Goal: Task Accomplishment & Management: Use online tool/utility

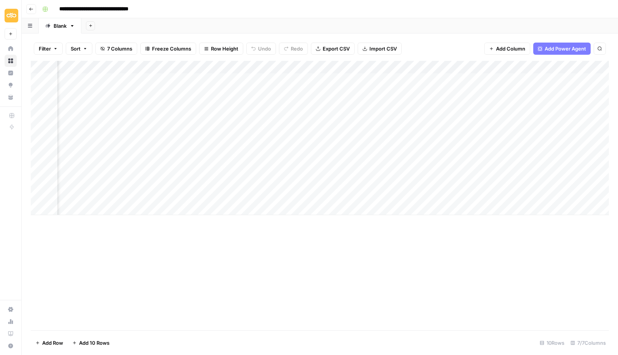
scroll to position [0, 87]
click at [448, 93] on div "Add Column" at bounding box center [320, 138] width 578 height 154
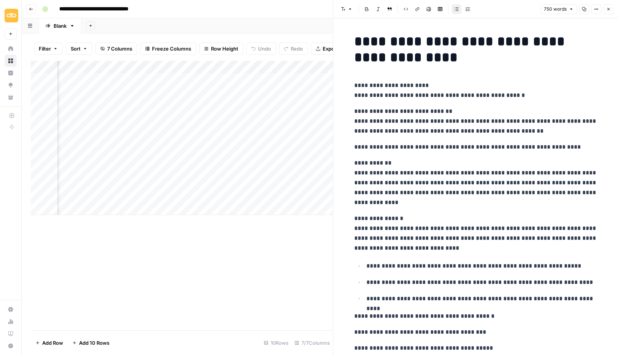
click at [584, 7] on icon "button" at bounding box center [584, 9] width 5 height 5
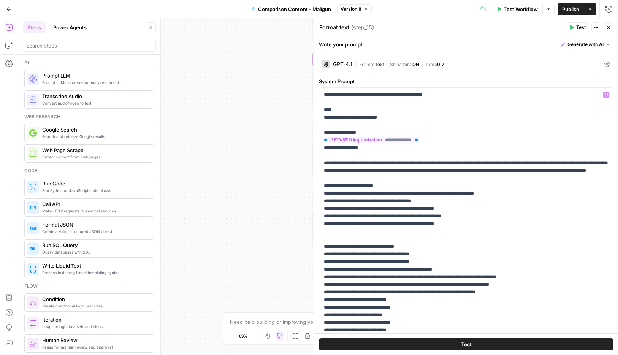
scroll to position [1072, 0]
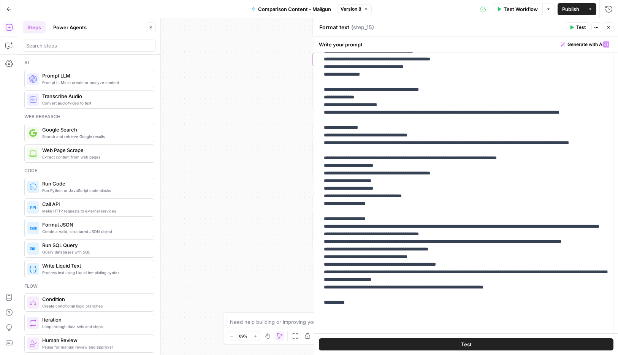
drag, startPoint x: 609, startPoint y: 29, endPoint x: 606, endPoint y: 30, distance: 4.0
click at [609, 29] on icon "button" at bounding box center [608, 27] width 5 height 5
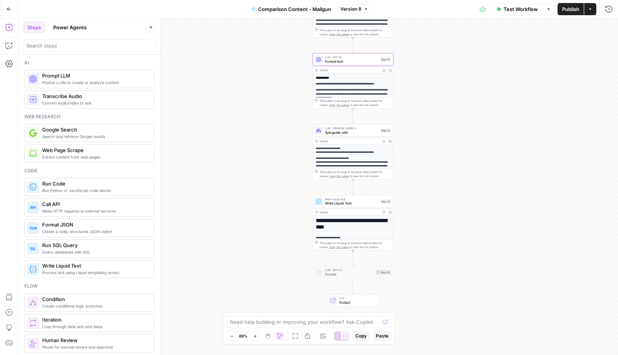
click at [351, 131] on span "Syleguide edit" at bounding box center [351, 132] width 53 height 5
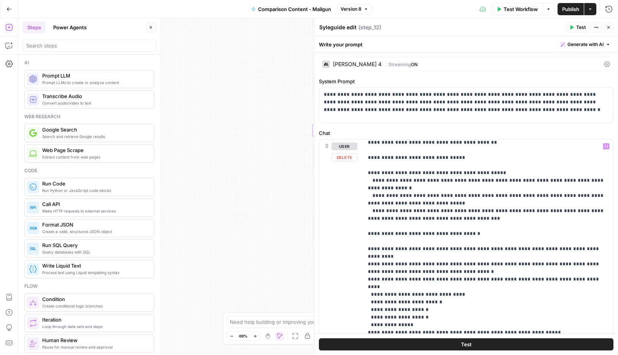
scroll to position [102, 0]
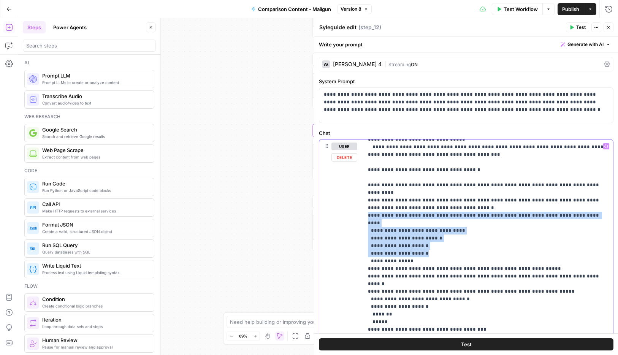
scroll to position [74, 0]
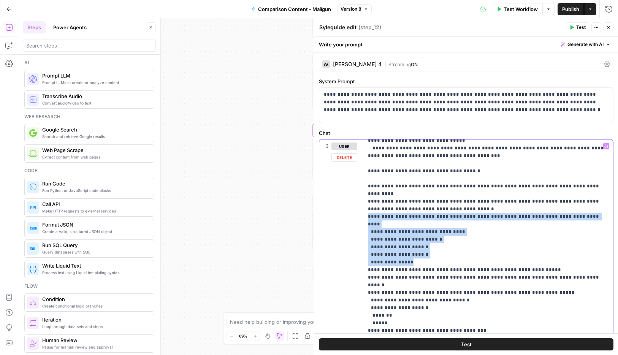
drag, startPoint x: 367, startPoint y: 201, endPoint x: 440, endPoint y: 237, distance: 81.2
click at [440, 237] on div "**********" at bounding box center [488, 294] width 250 height 310
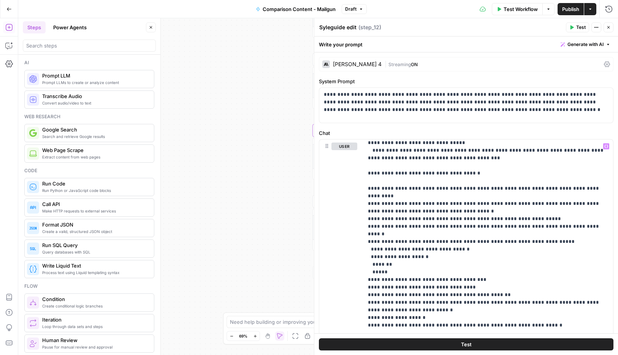
drag, startPoint x: 461, startPoint y: 344, endPoint x: 468, endPoint y: 343, distance: 6.9
click at [462, 344] on span "Test" at bounding box center [466, 344] width 11 height 8
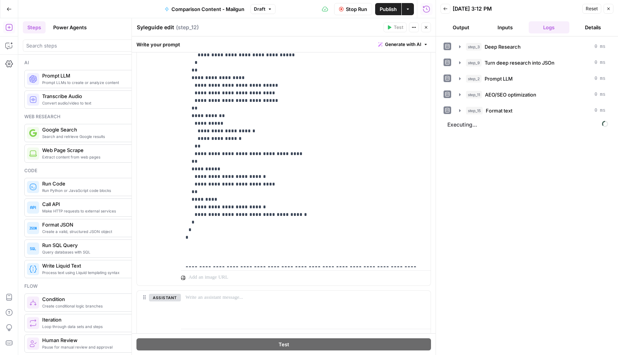
scroll to position [215, 0]
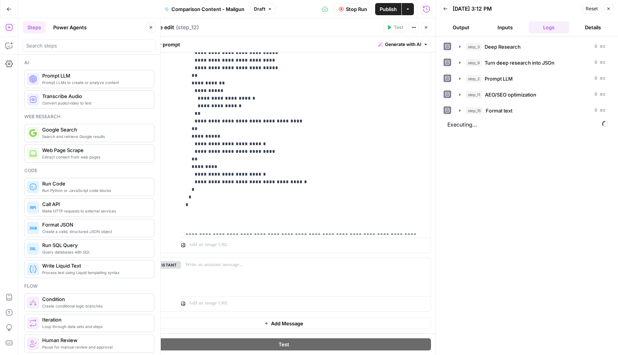
click at [152, 26] on icon "button" at bounding box center [151, 27] width 5 height 5
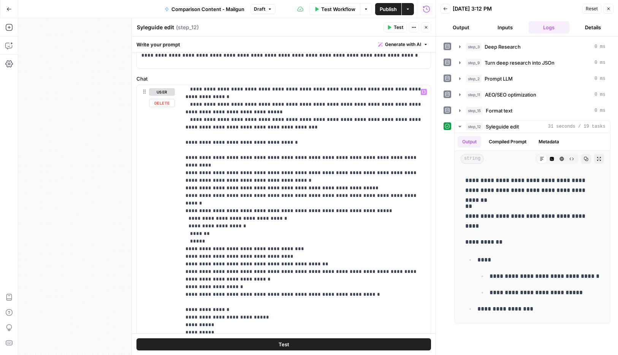
scroll to position [53, 0]
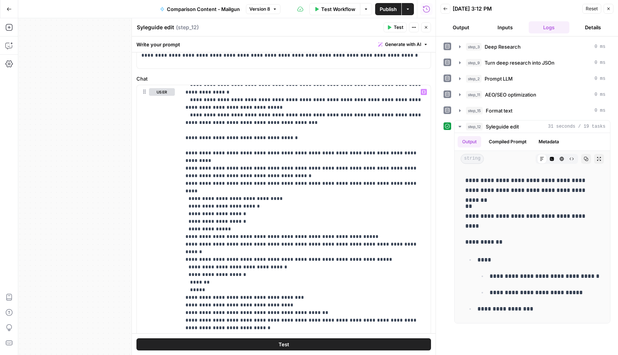
drag, startPoint x: 613, startPoint y: 10, endPoint x: 573, endPoint y: 67, distance: 69.8
click at [613, 10] on button "Close" at bounding box center [608, 9] width 10 height 10
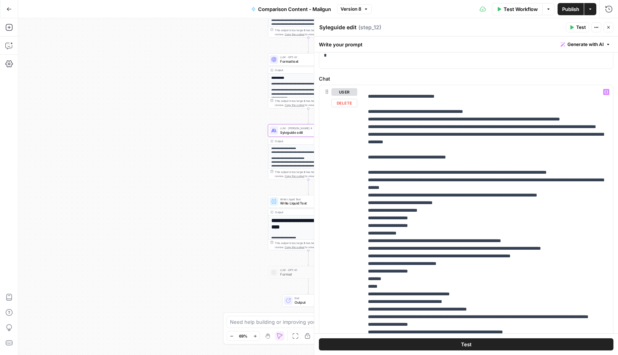
scroll to position [0, 0]
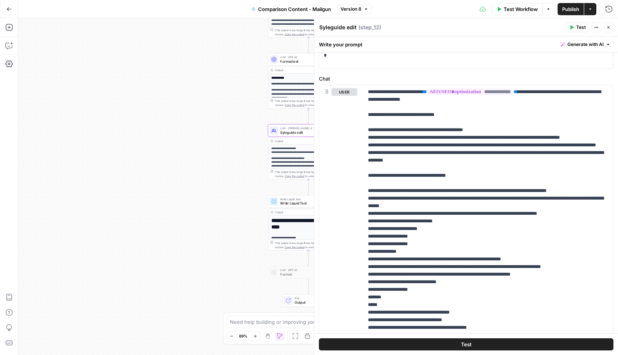
click at [609, 25] on icon "button" at bounding box center [608, 27] width 5 height 5
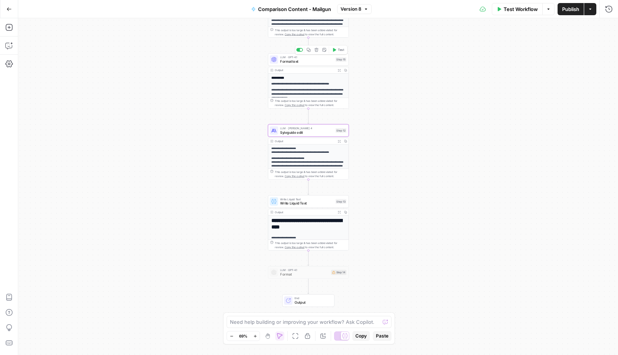
click at [291, 62] on span "Format text" at bounding box center [306, 61] width 53 height 5
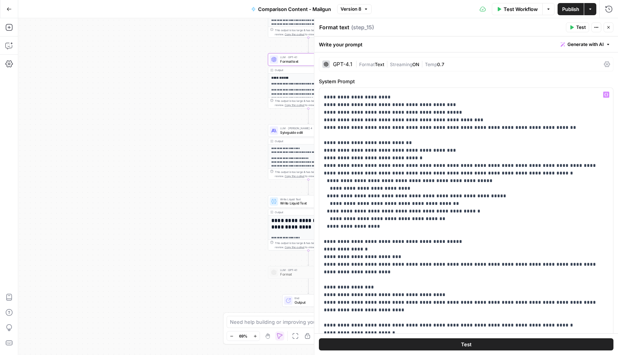
scroll to position [1072, 0]
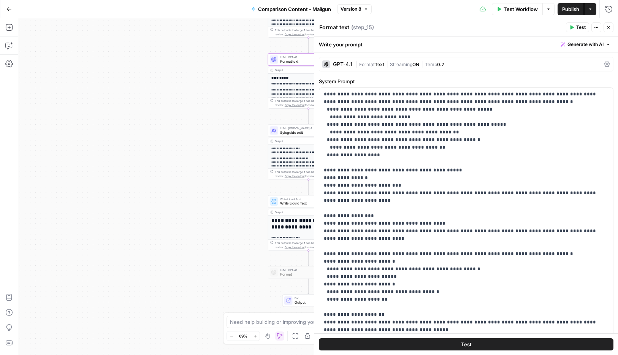
click at [464, 345] on span "Test" at bounding box center [466, 344] width 11 height 8
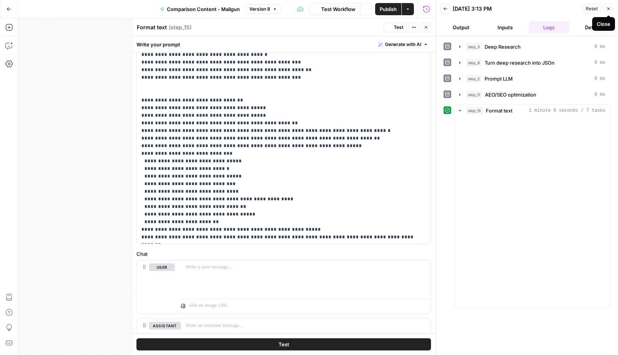
click at [608, 8] on icon "button" at bounding box center [608, 9] width 3 height 3
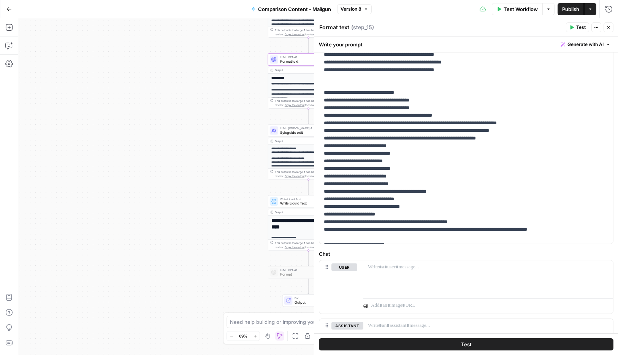
click at [607, 24] on button "Close" at bounding box center [608, 27] width 10 height 10
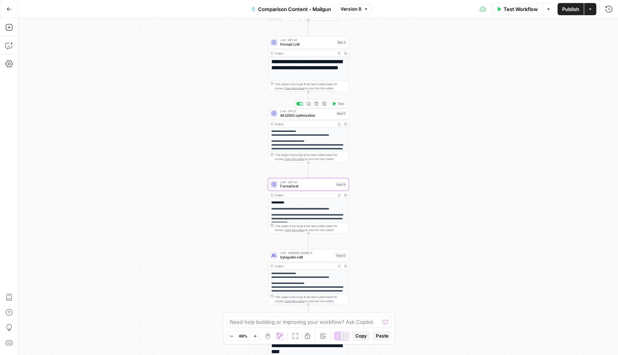
click at [306, 114] on span "AEO/SEO optimization" at bounding box center [307, 114] width 54 height 5
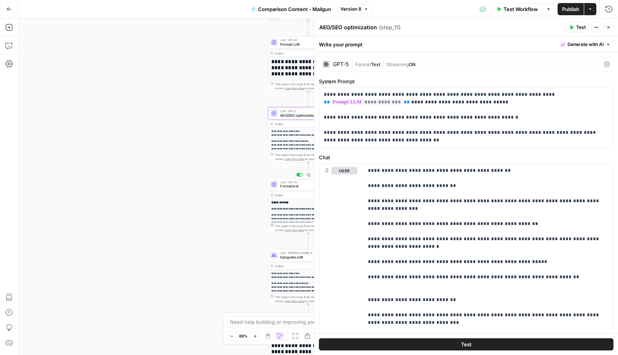
click at [282, 186] on span "Format text" at bounding box center [306, 186] width 53 height 5
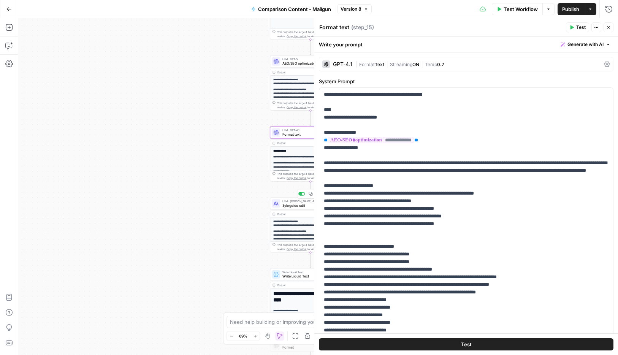
click at [291, 203] on span "Syleguide edit" at bounding box center [308, 205] width 53 height 5
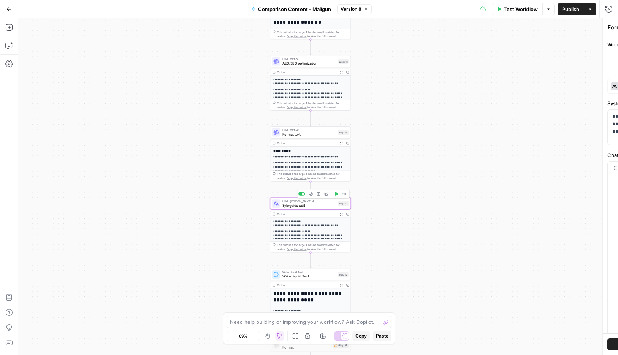
type textarea "Syleguide edit"
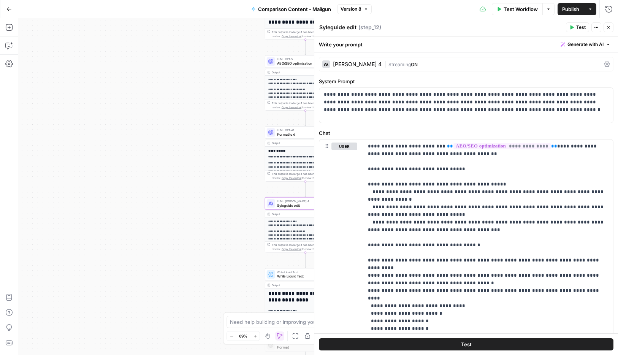
click at [231, 173] on div "Workflow Set Inputs Inputs Power Agent Deep Research Step 3 Output Expand Outpu…" at bounding box center [318, 186] width 600 height 337
click at [294, 136] on span "Format text" at bounding box center [303, 134] width 53 height 5
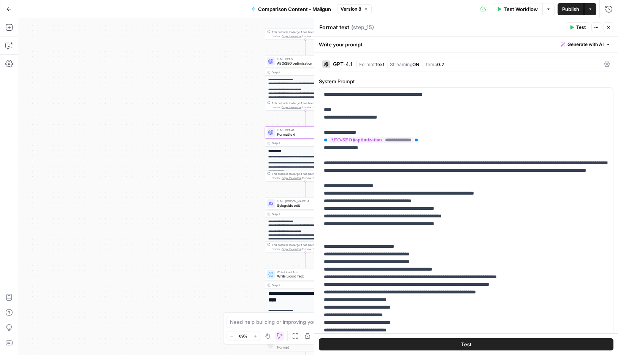
click at [283, 203] on span "Syleguide edit" at bounding box center [303, 205] width 53 height 5
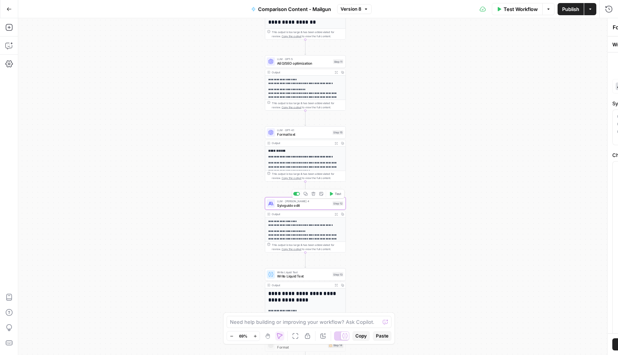
type textarea "Syleguide edit"
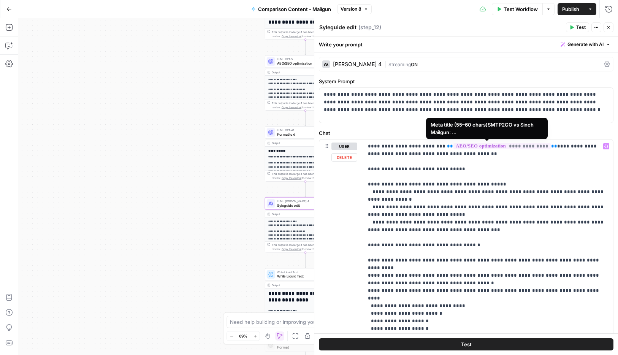
click at [511, 147] on span "**********" at bounding box center [501, 146] width 97 height 6
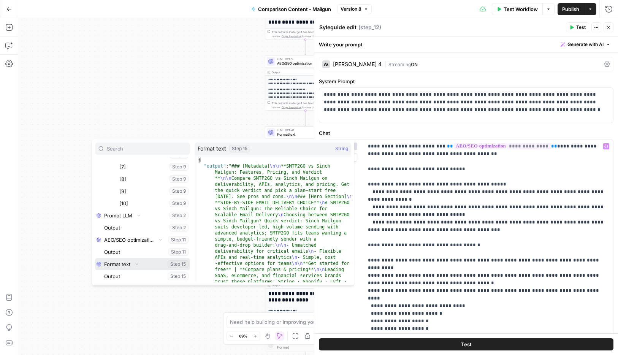
click at [119, 264] on button "Select variable Format text" at bounding box center [142, 264] width 95 height 12
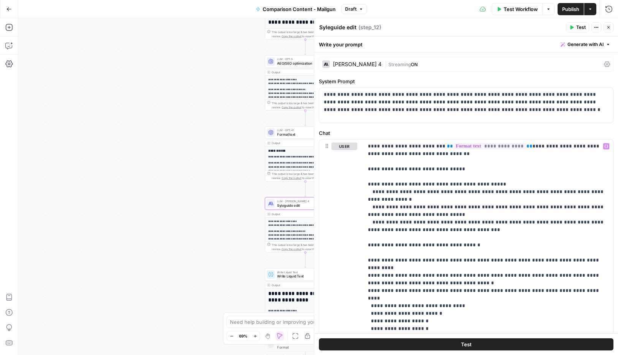
click at [567, 9] on span "Publish" at bounding box center [570, 9] width 17 height 8
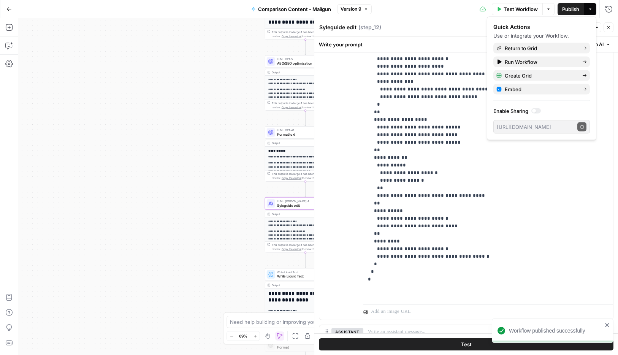
scroll to position [215, 0]
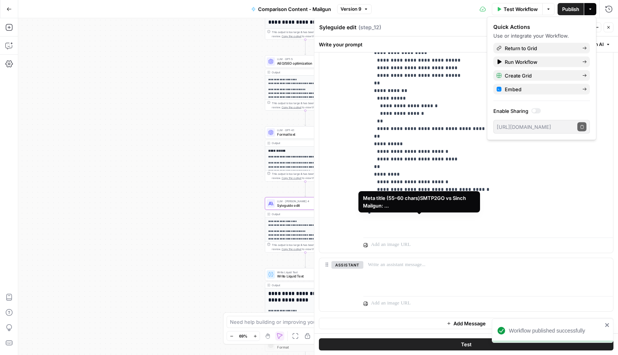
click at [404, 262] on span "**********" at bounding box center [422, 265] width 97 height 6
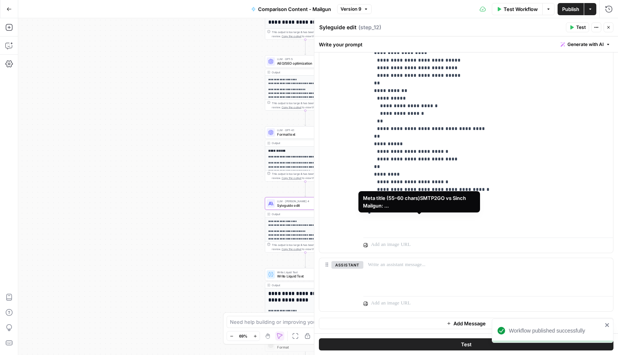
scroll to position [1553, 0]
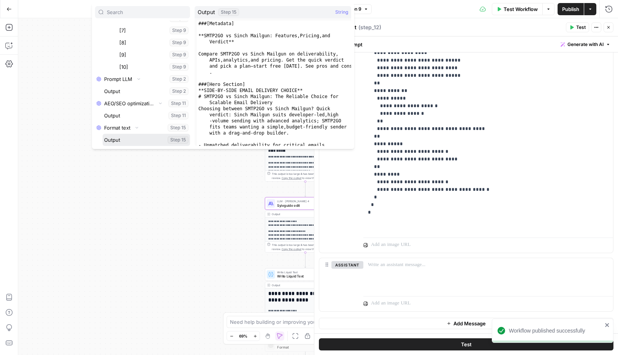
click at [111, 140] on button "Select variable Output" at bounding box center [146, 140] width 87 height 12
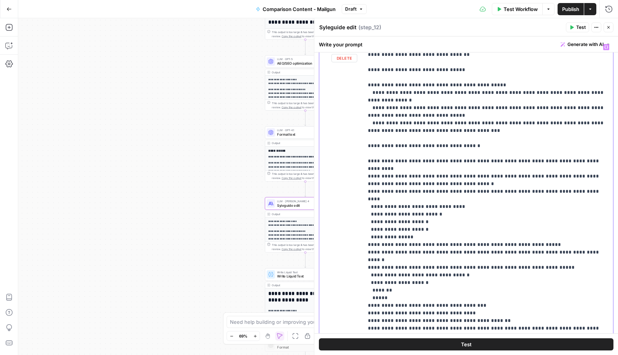
scroll to position [0, 0]
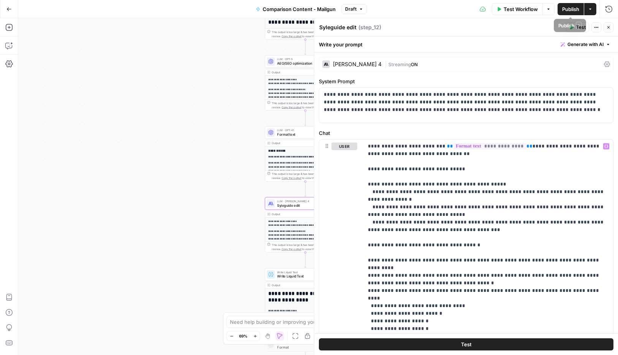
click at [570, 8] on span "Publish" at bounding box center [570, 9] width 17 height 8
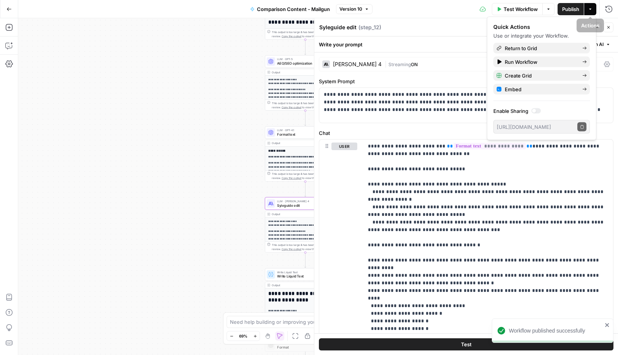
click at [609, 30] on button "Close" at bounding box center [608, 27] width 10 height 10
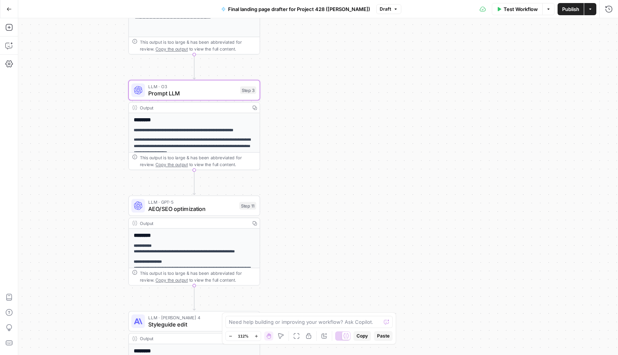
click at [179, 92] on span "Prompt LLM" at bounding box center [192, 93] width 88 height 8
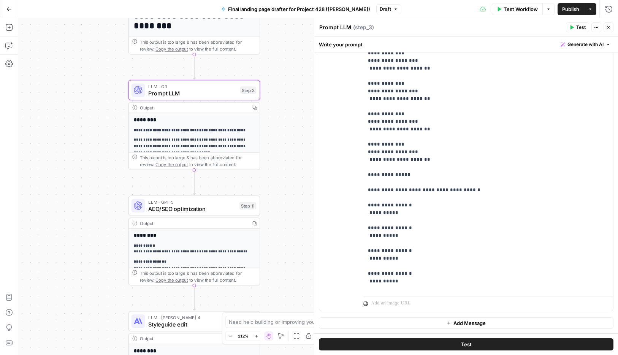
scroll to position [1558, 0]
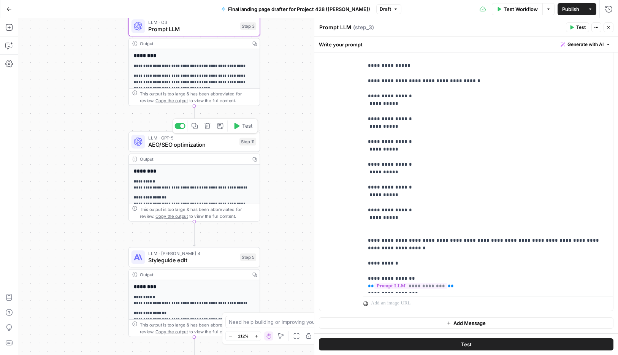
click at [187, 147] on span "AEO/SEO optimization" at bounding box center [191, 144] width 87 height 8
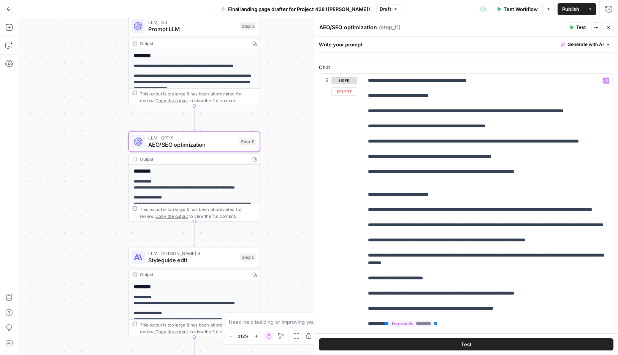
scroll to position [0, 0]
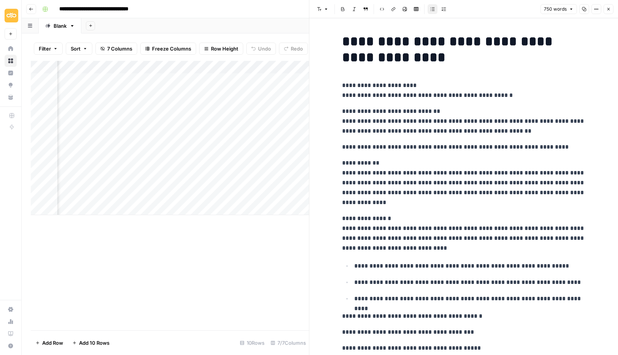
click at [610, 11] on icon "button" at bounding box center [608, 9] width 5 height 5
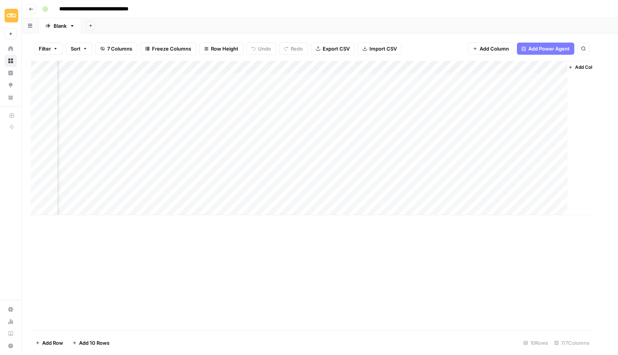
scroll to position [0, 78]
click at [391, 93] on div "Add Column" at bounding box center [320, 138] width 578 height 154
